Goal: Task Accomplishment & Management: Manage account settings

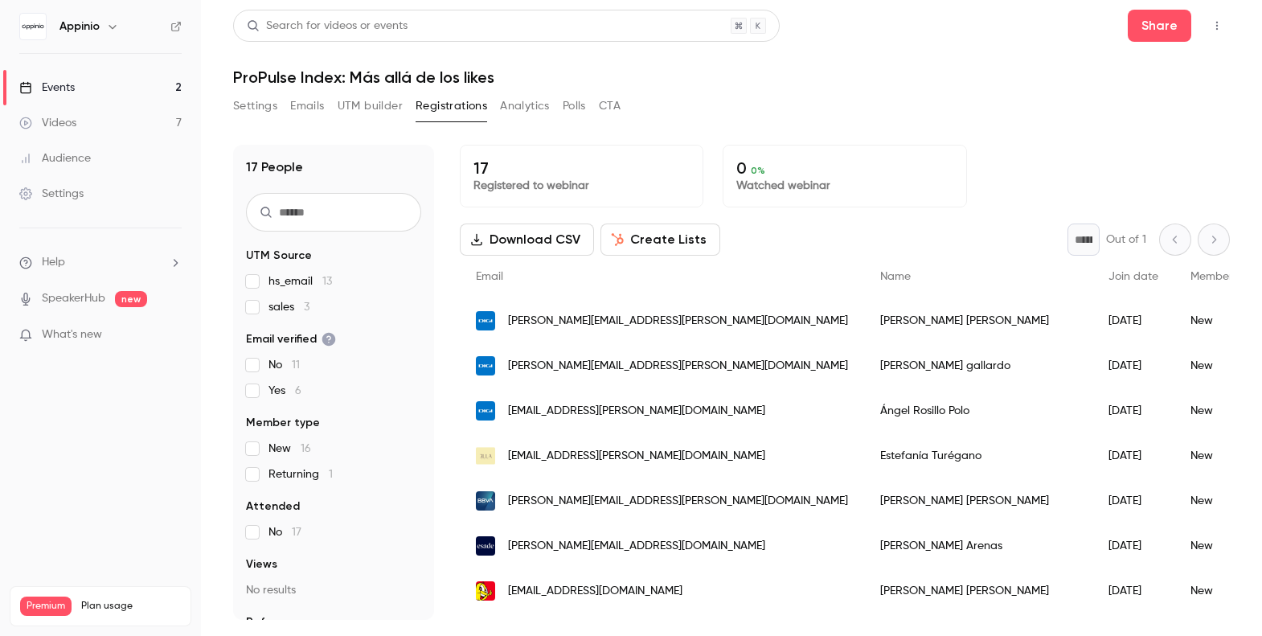
scroll to position [443, 0]
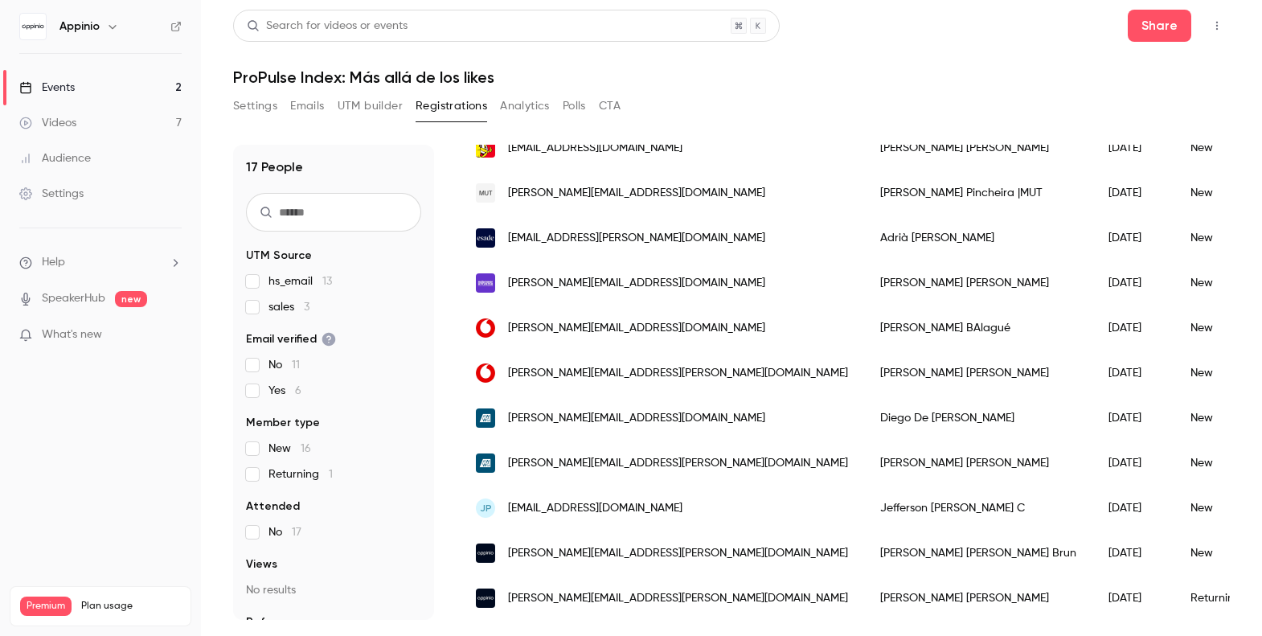
click at [57, 80] on div "Events" at bounding box center [46, 88] width 55 height 16
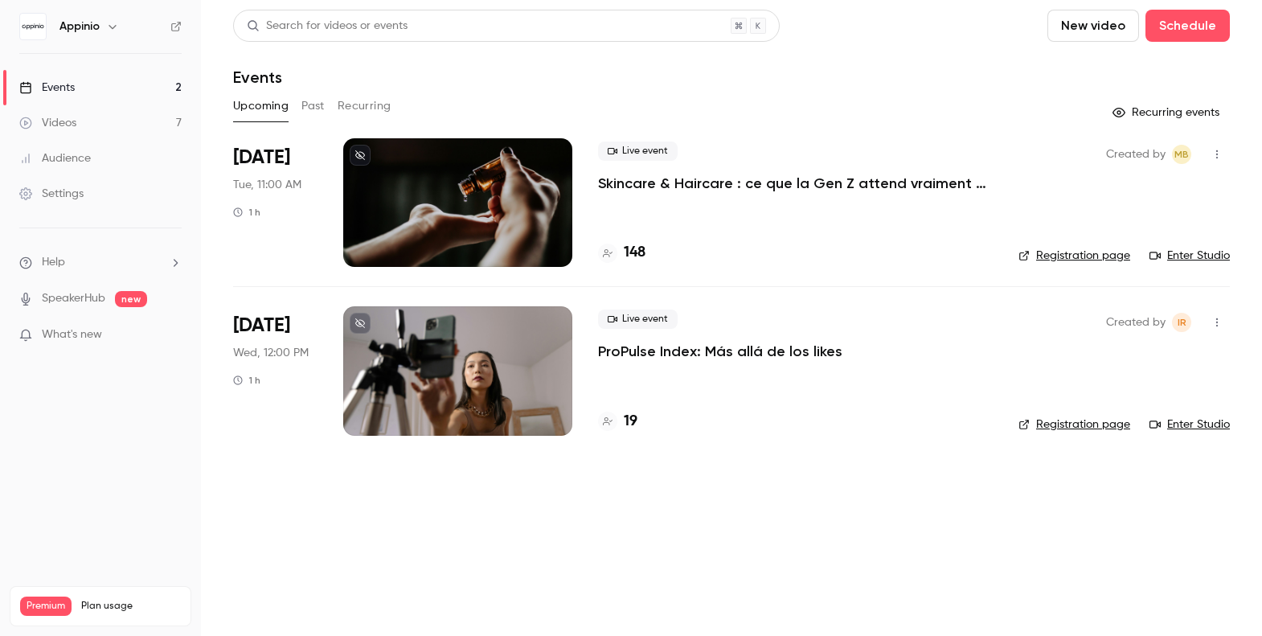
click at [502, 371] on div at bounding box center [457, 370] width 229 height 129
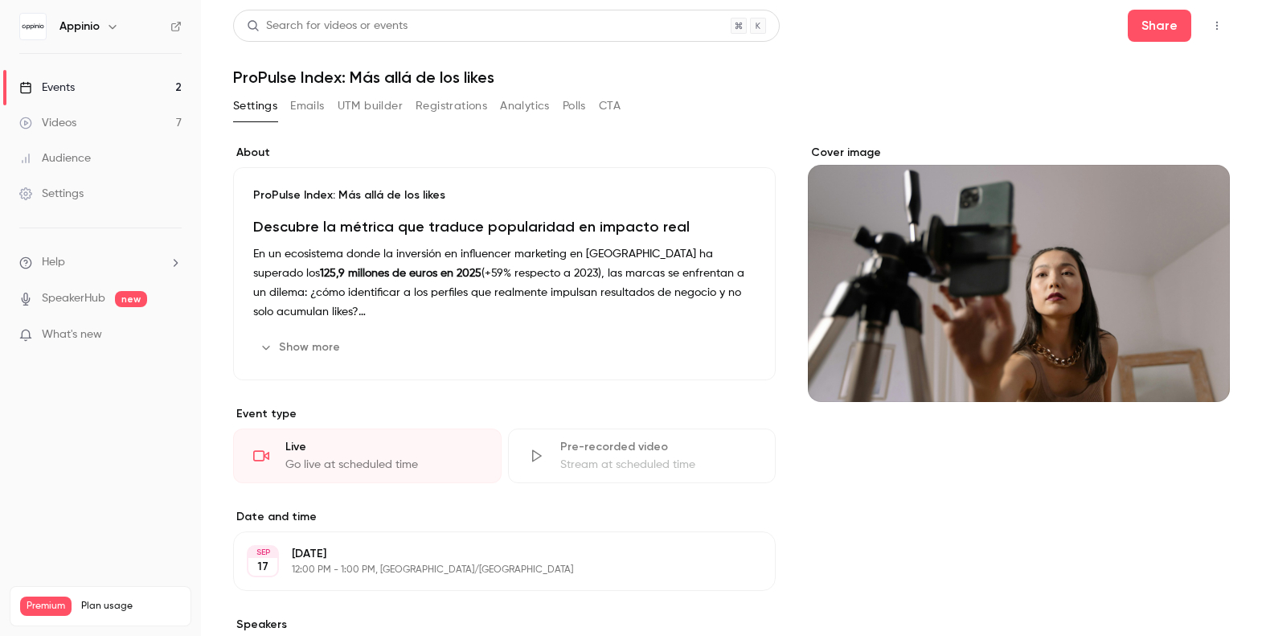
click at [443, 104] on button "Registrations" at bounding box center [452, 106] width 72 height 26
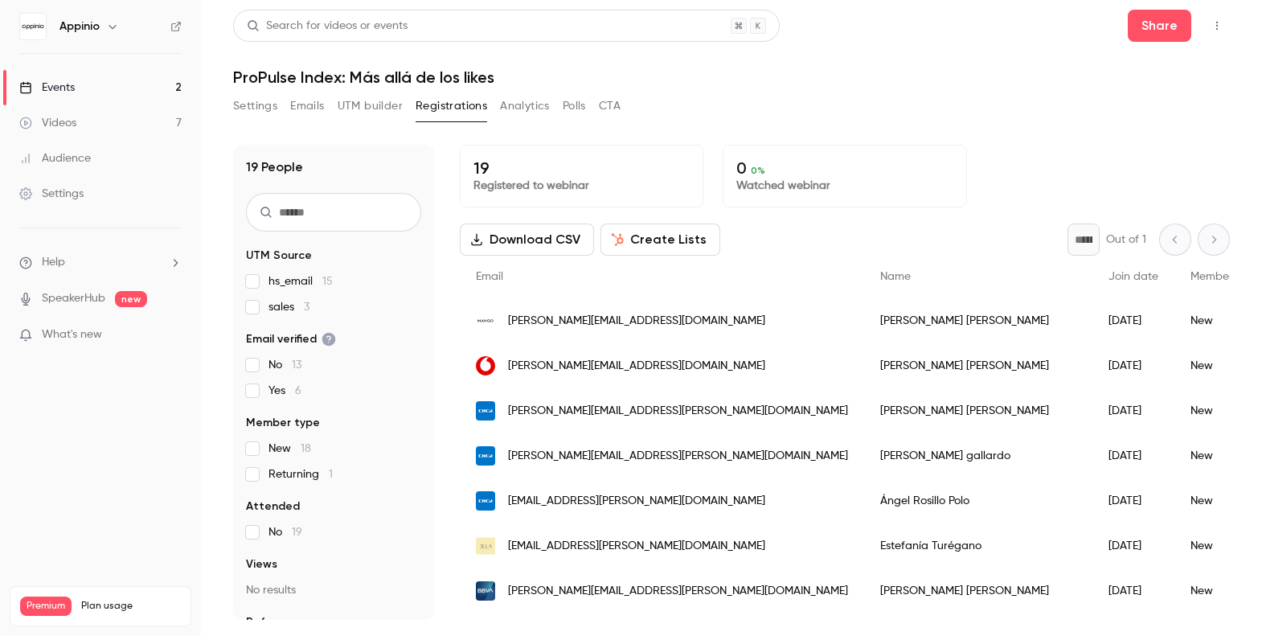
click at [299, 280] on span "hs_email 15" at bounding box center [300, 281] width 64 height 16
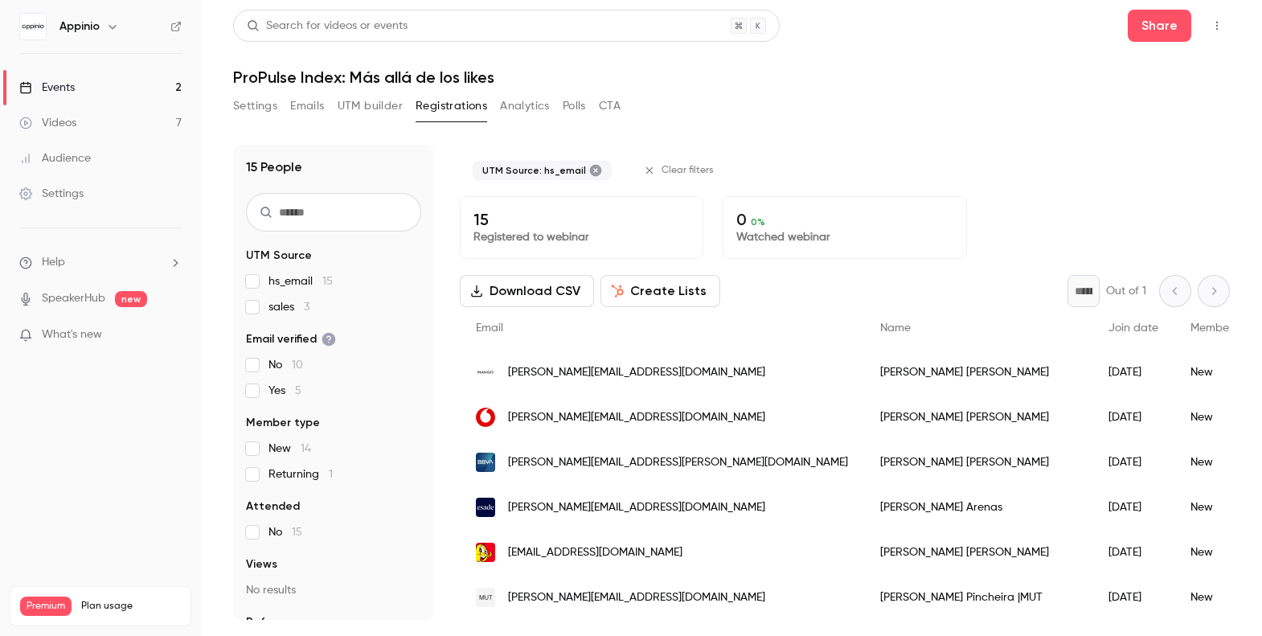
click at [299, 280] on span "hs_email 15" at bounding box center [300, 281] width 64 height 16
